Goal: Task Accomplishment & Management: Use online tool/utility

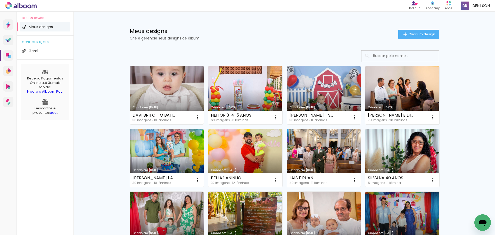
click at [154, 90] on link "Criado em [DATE]" at bounding box center [167, 95] width 74 height 58
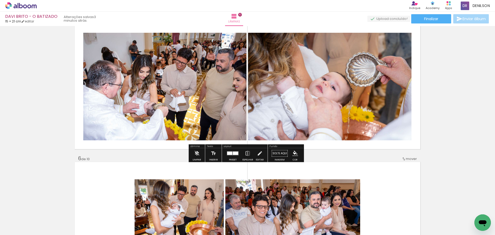
scroll to position [567, 0]
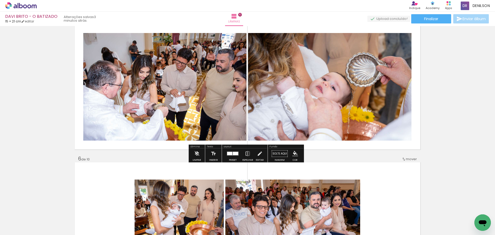
click at [230, 155] on quentale-layouter at bounding box center [233, 154] width 12 height 4
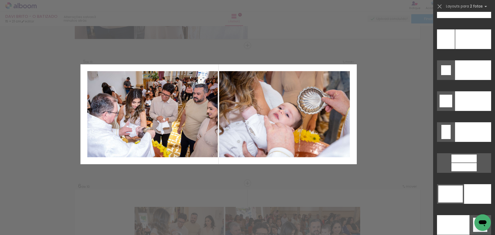
scroll to position [2466, 0]
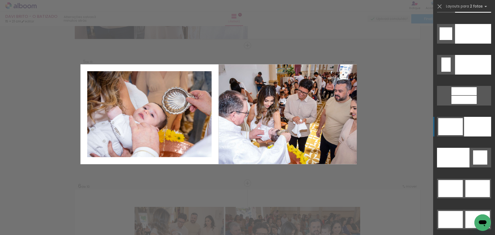
click at [473, 128] on div at bounding box center [477, 127] width 27 height 20
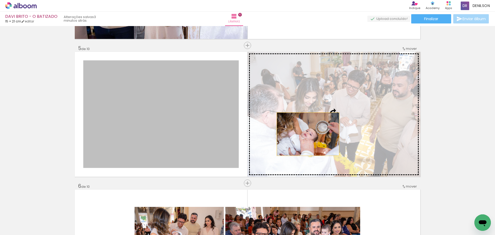
drag, startPoint x: 212, startPoint y: 134, endPoint x: 314, endPoint y: 134, distance: 101.8
click at [0, 0] on slot at bounding box center [0, 0] width 0 height 0
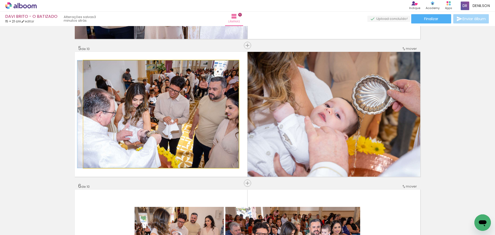
drag, startPoint x: 198, startPoint y: 126, endPoint x: 192, endPoint y: 124, distance: 6.9
click at [194, 120] on quentale-photo at bounding box center [160, 113] width 155 height 107
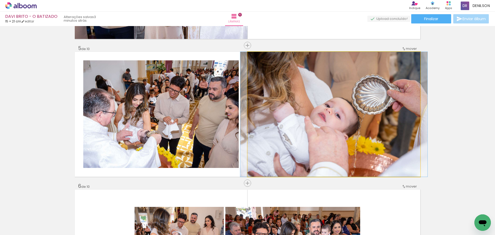
click at [337, 114] on quentale-photo at bounding box center [333, 114] width 173 height 125
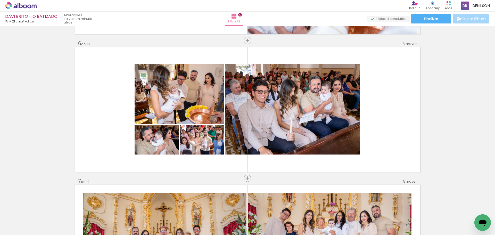
scroll to position [694, 0]
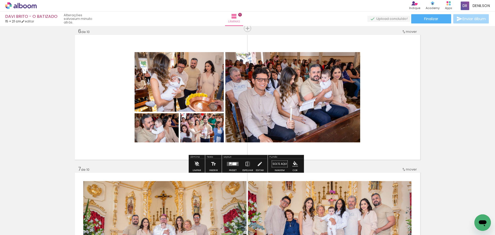
click at [236, 163] on quentale-layouter at bounding box center [233, 164] width 12 height 4
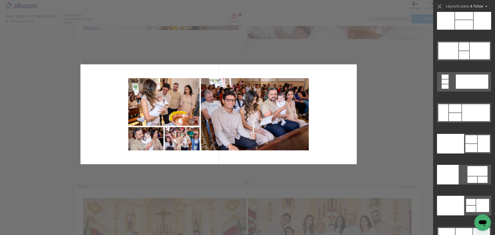
scroll to position [10636, 0]
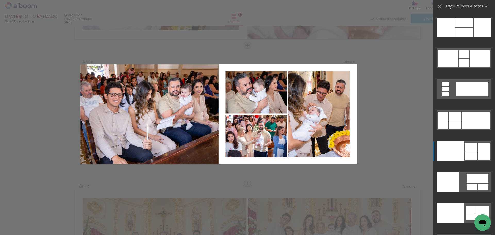
click at [483, 151] on div at bounding box center [484, 151] width 12 height 17
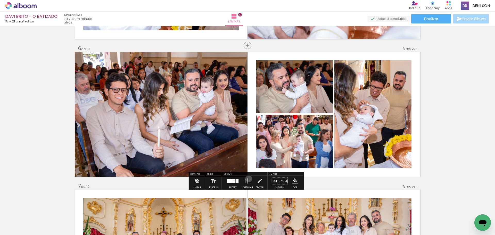
click at [247, 179] on iron-icon at bounding box center [248, 181] width 6 height 10
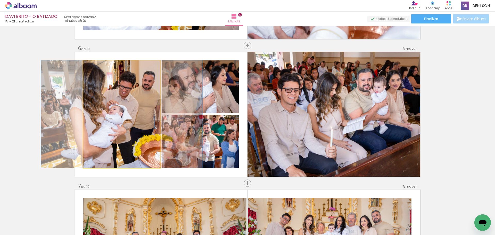
click at [125, 118] on quentale-photo at bounding box center [121, 113] width 77 height 107
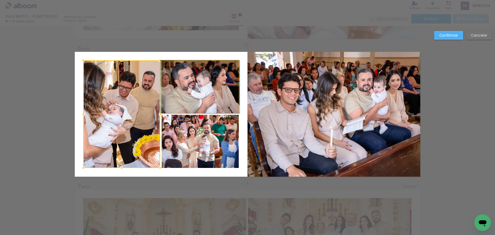
click at [189, 98] on quentale-photo at bounding box center [200, 86] width 77 height 53
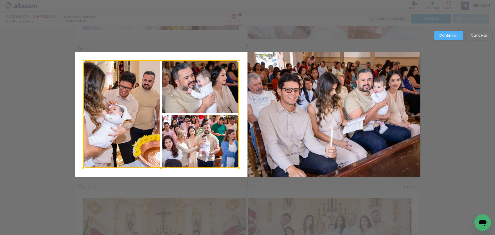
click at [189, 124] on div at bounding box center [160, 113] width 155 height 107
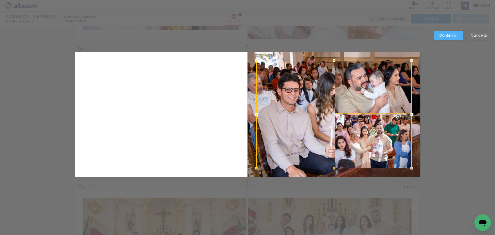
drag, startPoint x: 161, startPoint y: 114, endPoint x: 338, endPoint y: 112, distance: 176.8
click at [338, 112] on div at bounding box center [333, 114] width 155 height 107
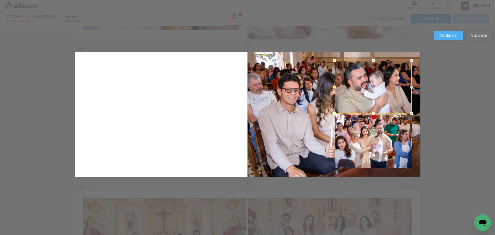
click at [446, 32] on paper-button "Confirmar" at bounding box center [448, 35] width 29 height 9
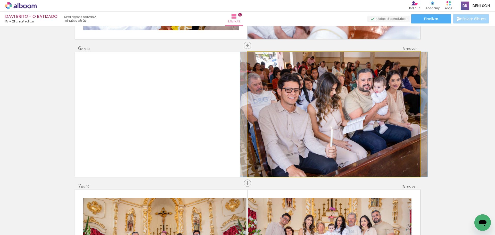
click at [249, 74] on quentale-photo at bounding box center [333, 114] width 173 height 125
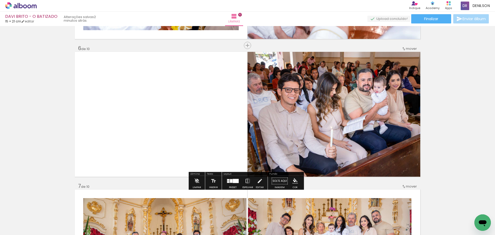
click at [249, 74] on quentale-photo at bounding box center [333, 114] width 173 height 125
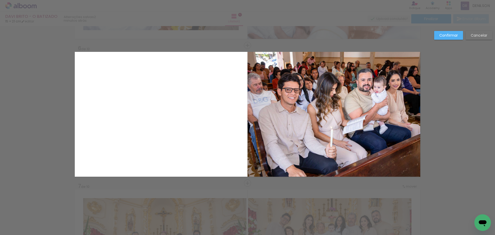
click at [249, 74] on quentale-photo at bounding box center [333, 114] width 173 height 125
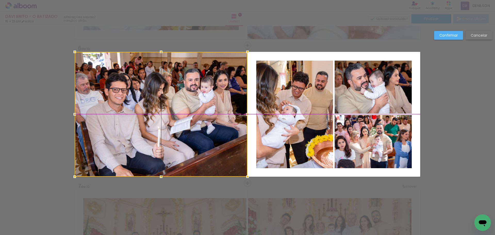
drag, startPoint x: 311, startPoint y: 76, endPoint x: 133, endPoint y: 74, distance: 177.3
click at [133, 74] on div at bounding box center [161, 114] width 173 height 125
click at [0, 0] on slot "Confirmar" at bounding box center [0, 0] width 0 height 0
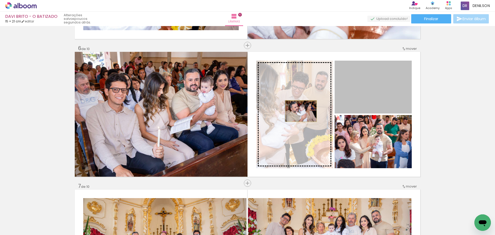
drag, startPoint x: 373, startPoint y: 99, endPoint x: 299, endPoint y: 111, distance: 74.7
click at [0, 0] on slot at bounding box center [0, 0] width 0 height 0
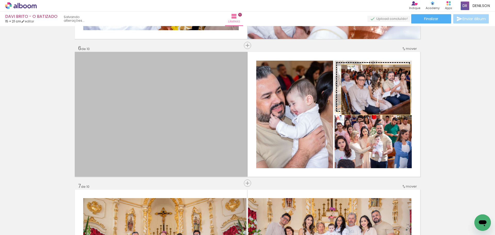
drag, startPoint x: 181, startPoint y: 118, endPoint x: 374, endPoint y: 90, distance: 195.1
click at [0, 0] on slot at bounding box center [0, 0] width 0 height 0
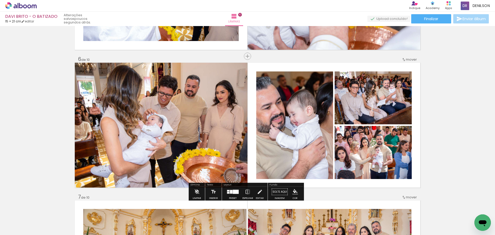
scroll to position [677, 0]
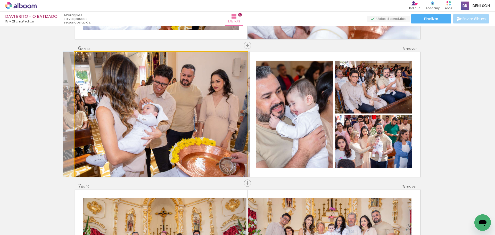
drag, startPoint x: 183, startPoint y: 109, endPoint x: 178, endPoint y: 109, distance: 4.6
click at [156, 109] on quentale-photo at bounding box center [161, 114] width 173 height 125
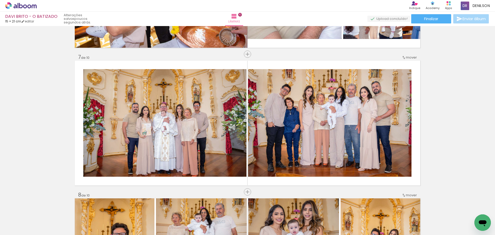
scroll to position [832, 0]
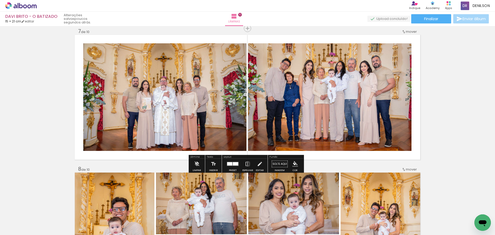
click at [231, 164] on quentale-layouter at bounding box center [233, 164] width 12 height 4
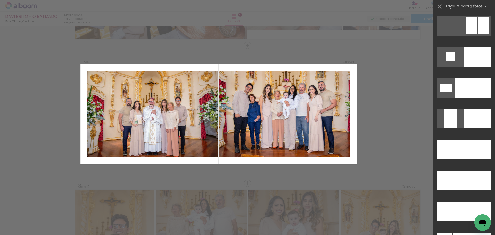
scroll to position [2155, 0]
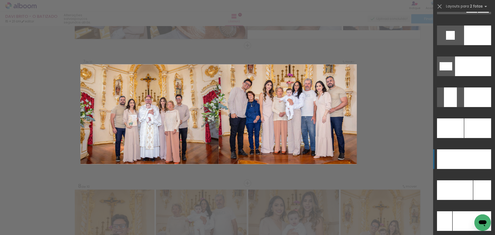
click at [464, 156] on div at bounding box center [477, 159] width 27 height 20
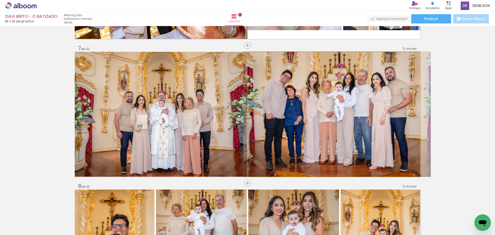
drag, startPoint x: 348, startPoint y: 103, endPoint x: 351, endPoint y: 103, distance: 3.1
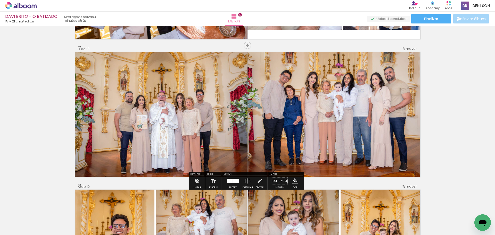
drag, startPoint x: 416, startPoint y: 94, endPoint x: 445, endPoint y: 72, distance: 36.3
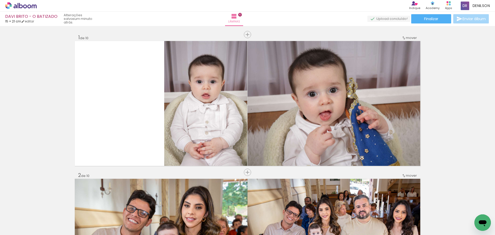
scroll to position [5118, 0]
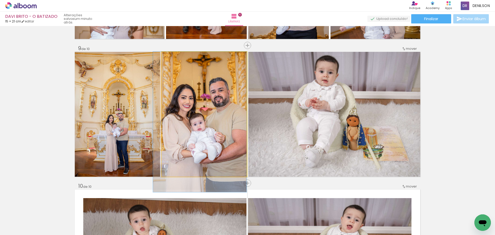
click at [224, 116] on quentale-photo at bounding box center [204, 114] width 85 height 125
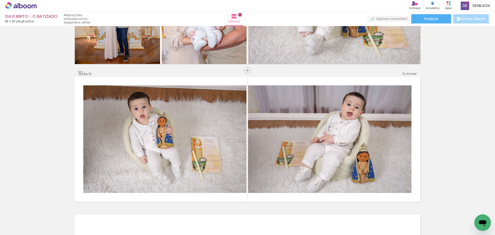
scroll to position [1211, 0]
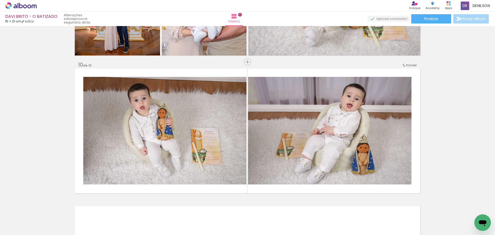
drag, startPoint x: 424, startPoint y: 121, endPoint x: 442, endPoint y: 108, distance: 22.3
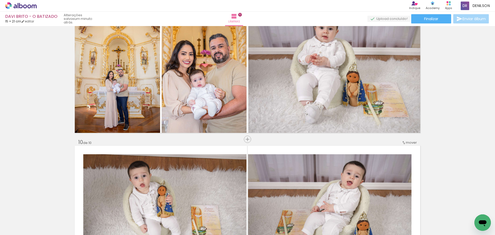
scroll to position [1160, 0]
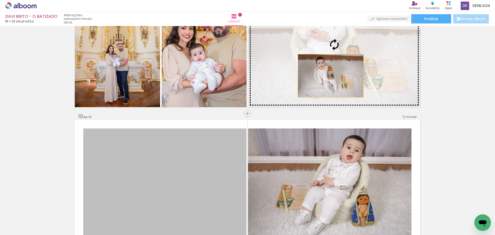
drag, startPoint x: 181, startPoint y: 159, endPoint x: 329, endPoint y: 76, distance: 169.5
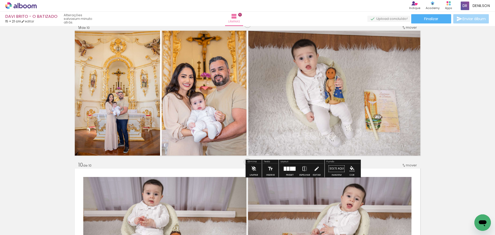
scroll to position [1108, 0]
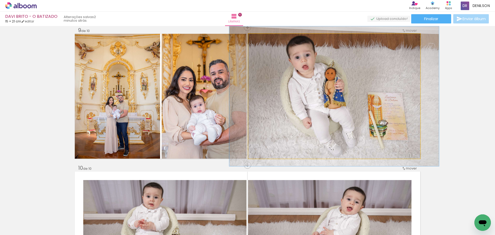
type paper-slider "112"
click at [261, 39] on div at bounding box center [262, 39] width 5 height 5
click at [393, 64] on quentale-photo at bounding box center [334, 96] width 172 height 125
click at [327, 83] on quentale-photo at bounding box center [334, 96] width 172 height 125
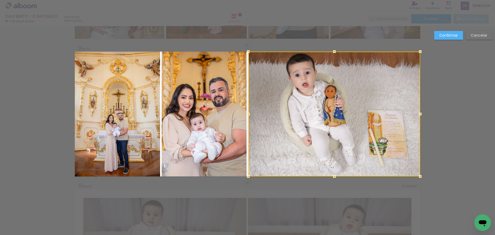
scroll to position [1090, 0]
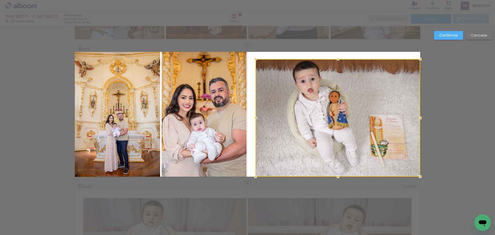
drag, startPoint x: 247, startPoint y: 53, endPoint x: 255, endPoint y: 60, distance: 10.2
click at [255, 60] on div at bounding box center [255, 59] width 10 height 10
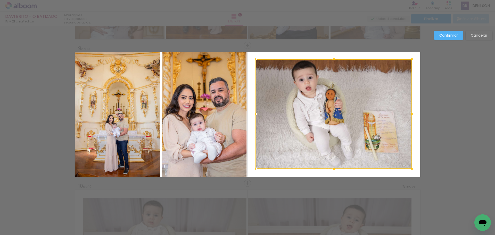
drag, startPoint x: 419, startPoint y: 176, endPoint x: 411, endPoint y: 168, distance: 11.3
click at [411, 168] on div at bounding box center [412, 169] width 10 height 10
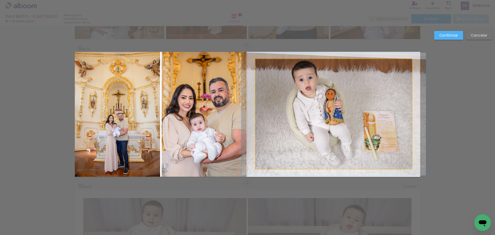
click at [339, 109] on quentale-photo at bounding box center [333, 114] width 156 height 110
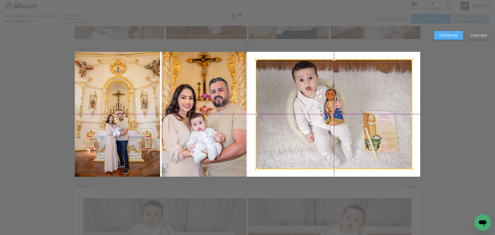
click at [336, 110] on div at bounding box center [334, 114] width 156 height 110
click at [0, 0] on slot "Confirmar" at bounding box center [0, 0] width 0 height 0
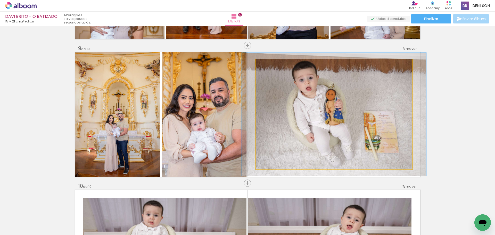
click at [342, 97] on quentale-photo at bounding box center [334, 114] width 156 height 110
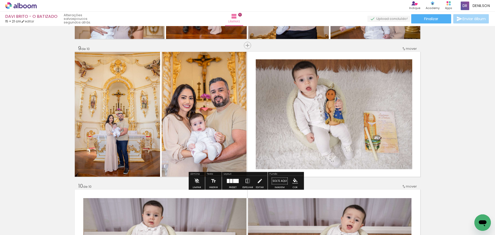
click at [225, 112] on quentale-photo at bounding box center [204, 114] width 85 height 125
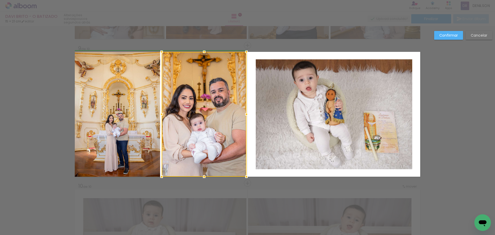
click at [248, 114] on div at bounding box center [246, 114] width 10 height 10
click at [0, 0] on slot "Confirmar" at bounding box center [0, 0] width 0 height 0
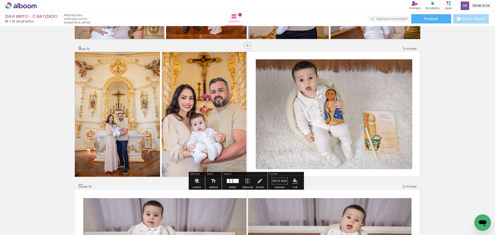
click at [230, 102] on quentale-photo at bounding box center [204, 114] width 85 height 125
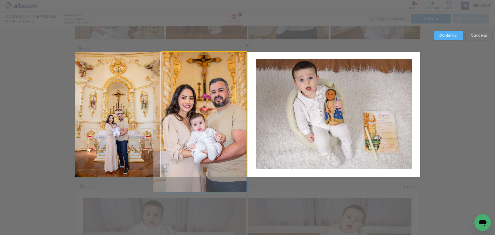
click at [229, 102] on quentale-photo at bounding box center [204, 114] width 85 height 125
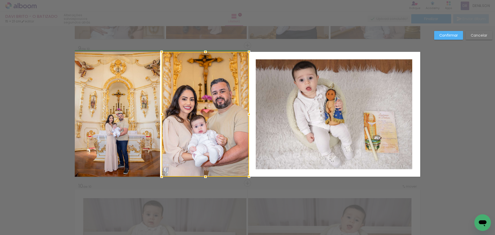
click at [245, 114] on div at bounding box center [249, 114] width 10 height 10
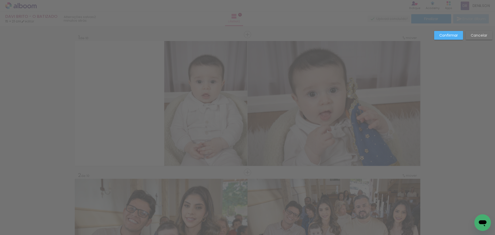
scroll to position [5118, 0]
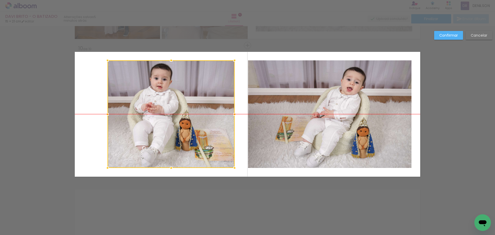
drag, startPoint x: 164, startPoint y: 112, endPoint x: 177, endPoint y: 114, distance: 13.0
click at [177, 114] on div at bounding box center [170, 113] width 127 height 107
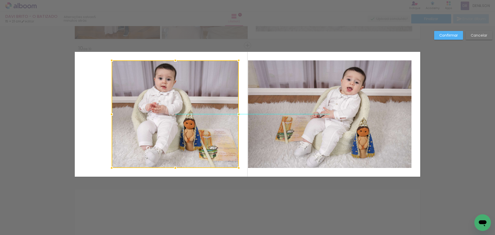
drag, startPoint x: 172, startPoint y: 109, endPoint x: 176, endPoint y: 109, distance: 4.1
click at [176, 109] on div at bounding box center [175, 113] width 127 height 107
click at [0, 0] on slot "Confirmar" at bounding box center [0, 0] width 0 height 0
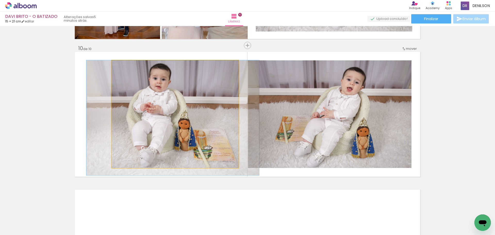
drag, startPoint x: 182, startPoint y: 114, endPoint x: 177, endPoint y: 115, distance: 5.2
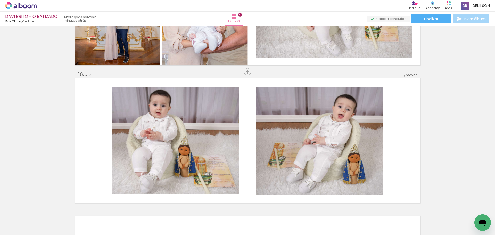
scroll to position [1202, 0]
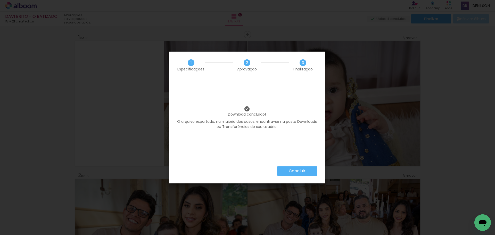
scroll to position [5118, 0]
click at [0, 0] on slot "Concluir" at bounding box center [0, 0] width 0 height 0
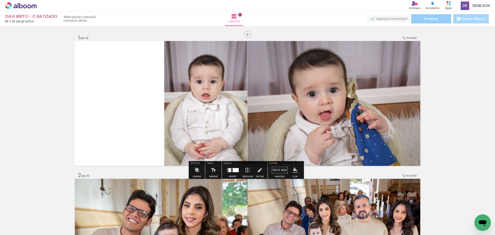
click at [432, 18] on span "Finalizar" at bounding box center [431, 19] width 14 height 4
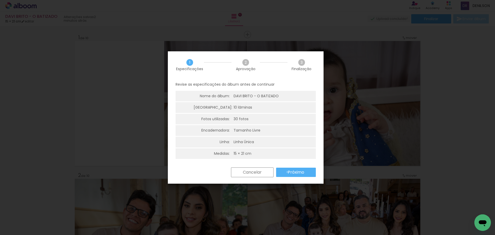
click at [287, 172] on paper-button "Próximo" at bounding box center [296, 172] width 40 height 9
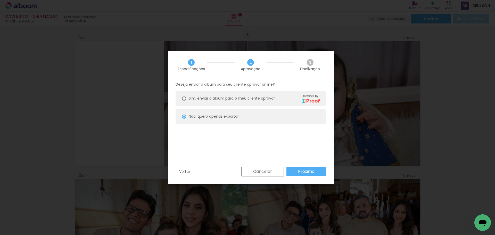
click at [185, 97] on div at bounding box center [184, 98] width 4 height 4
type paper-radio-button "on"
click at [0, 0] on slot "Próximo" at bounding box center [0, 0] width 0 height 0
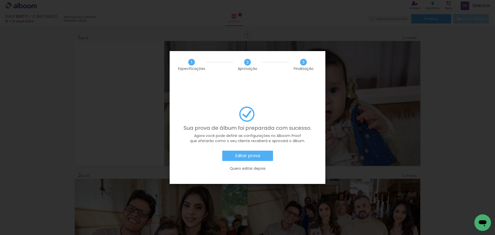
click at [0, 0] on slot "Editar prova" at bounding box center [0, 0] width 0 height 0
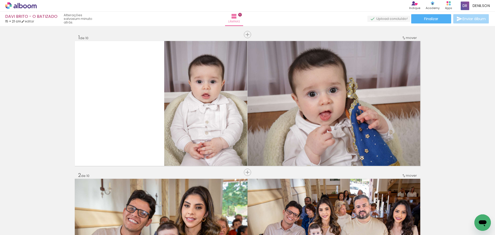
scroll to position [5118, 0]
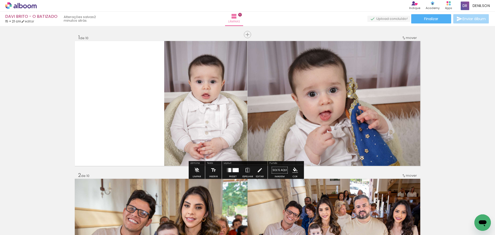
scroll to position [5118, 0]
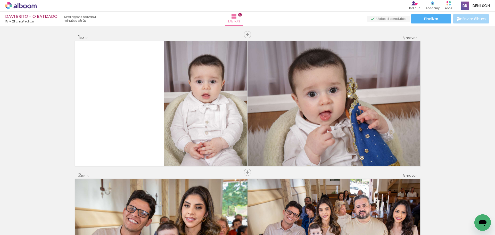
scroll to position [5118, 0]
